Goal: Transaction & Acquisition: Obtain resource

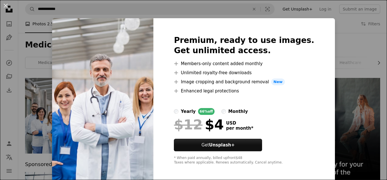
click at [109, 124] on img at bounding box center [102, 100] width 101 height 164
click at [343, 32] on div "An X shape Premium, ready to use images. Get unlimited access. A plus sign Memb…" at bounding box center [193, 90] width 387 height 180
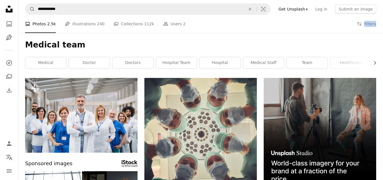
click at [343, 32] on div "A photo Photos 2.5k Pen Tool Illustrations 240 A stack of folders Collections 1…" at bounding box center [200, 24] width 351 height 18
click at [55, 66] on link "medical" at bounding box center [45, 62] width 41 height 11
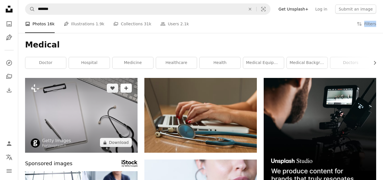
click at [129, 89] on button "A plus sign" at bounding box center [125, 88] width 11 height 9
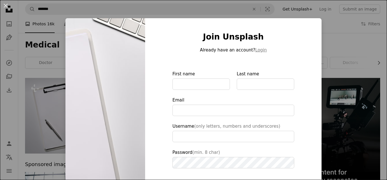
click at [337, 40] on div "An X shape Join Unsplash Already have an account? Login First name Last name Em…" at bounding box center [193, 90] width 387 height 180
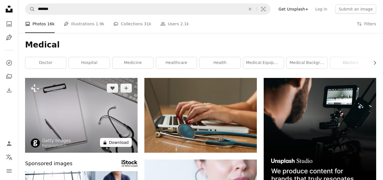
click at [121, 145] on button "A lock Download" at bounding box center [116, 142] width 32 height 9
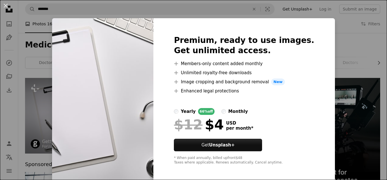
click at [121, 145] on img at bounding box center [102, 100] width 101 height 164
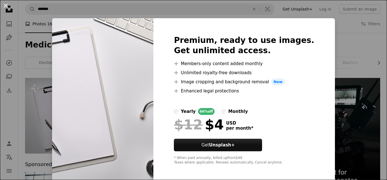
click at [3, 3] on button "An X shape" at bounding box center [5, 5] width 7 height 7
